Goal: Information Seeking & Learning: Learn about a topic

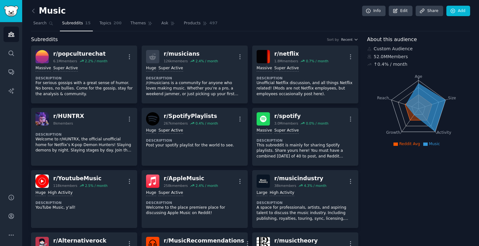
drag, startPoint x: 48, startPoint y: 21, endPoint x: 0, endPoint y: 48, distance: 55.0
click at [48, 21] on link "Search" at bounding box center [43, 24] width 24 height 13
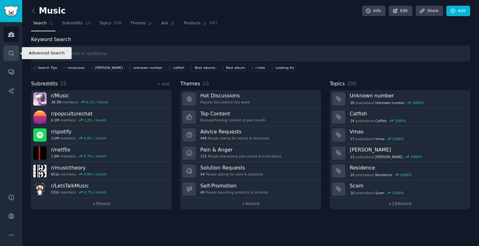
click at [13, 56] on icon "Sidebar" at bounding box center [11, 53] width 7 height 7
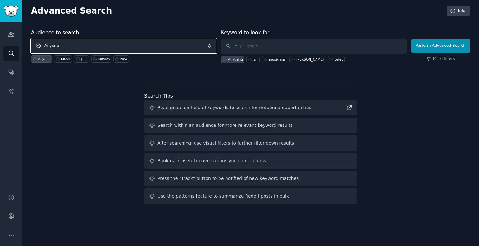
click at [103, 47] on span "Anyone" at bounding box center [124, 46] width 186 height 15
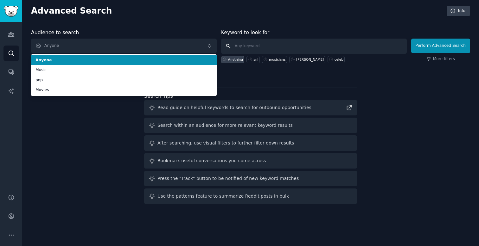
click at [268, 48] on input "text" at bounding box center [314, 46] width 186 height 15
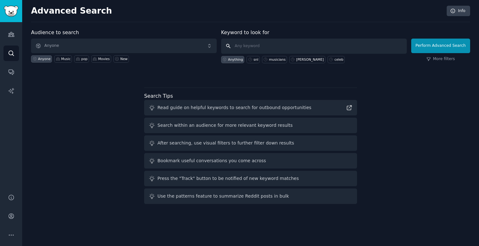
click at [269, 47] on input "text" at bounding box center [314, 46] width 186 height 15
type input "engagement ring"
click button "Perform Advanced Search" at bounding box center [440, 46] width 59 height 15
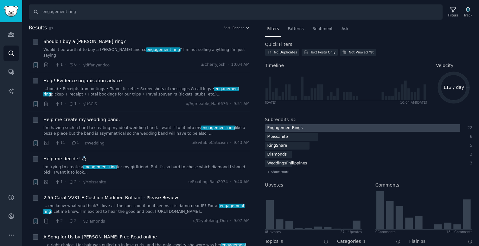
click at [314, 130] on div at bounding box center [362, 128] width 195 height 8
